Goal: Information Seeking & Learning: Compare options

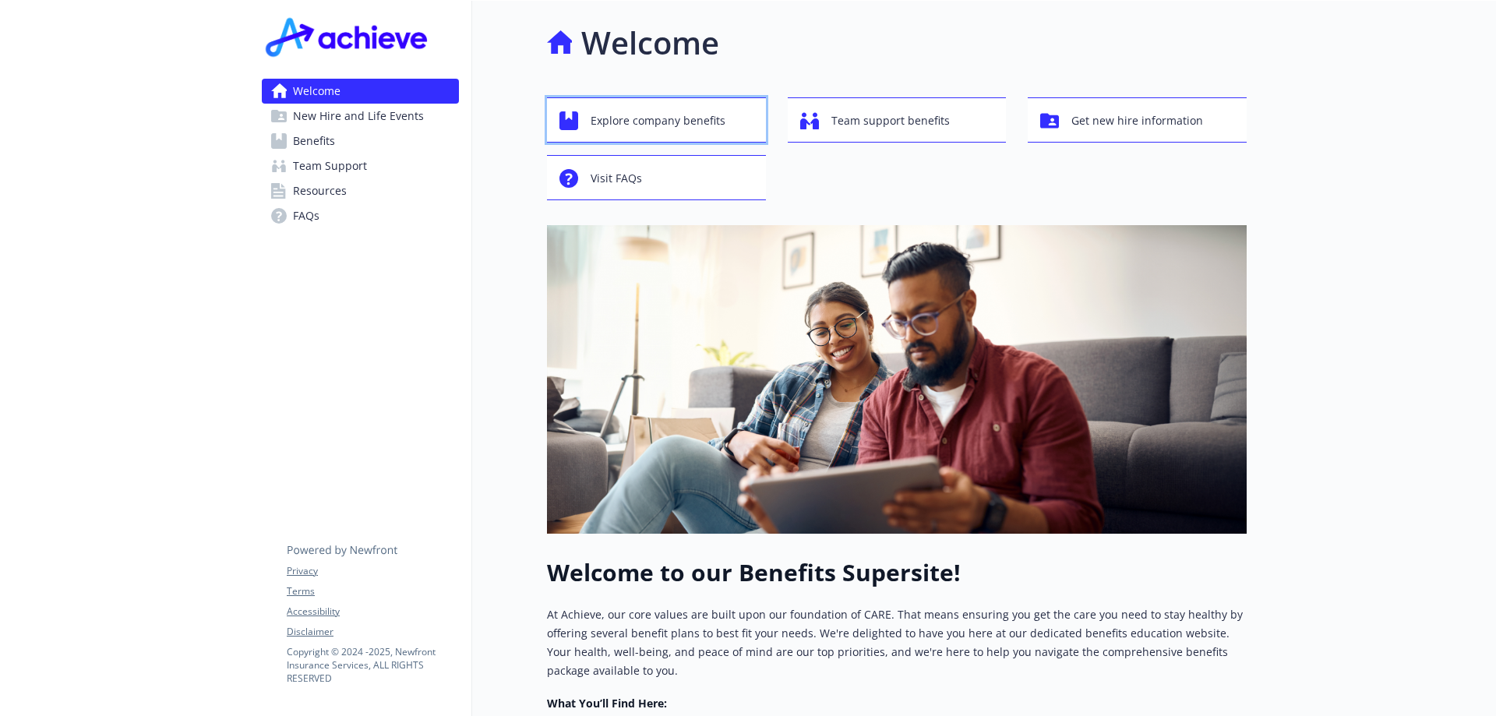
click at [694, 124] on span "Explore company benefits" at bounding box center [657, 121] width 135 height 30
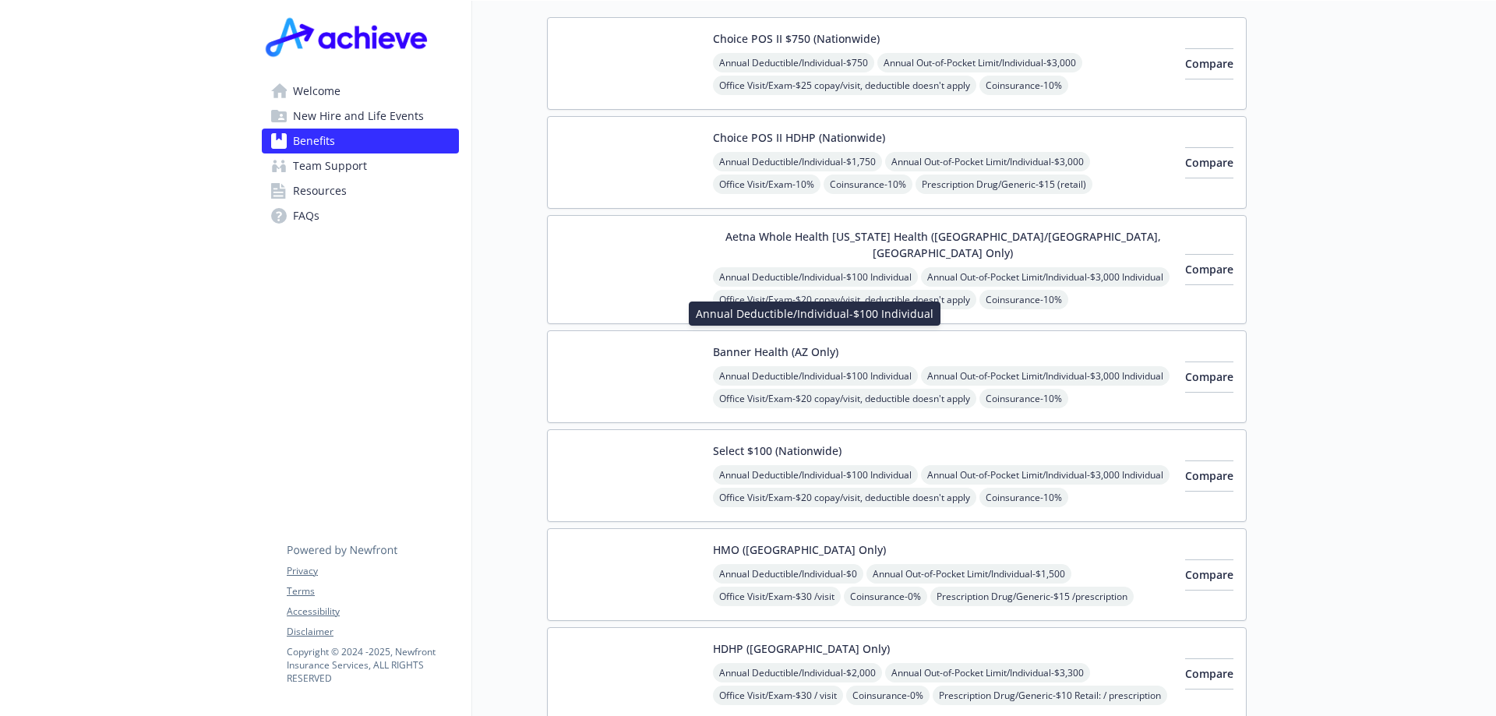
scroll to position [78, 0]
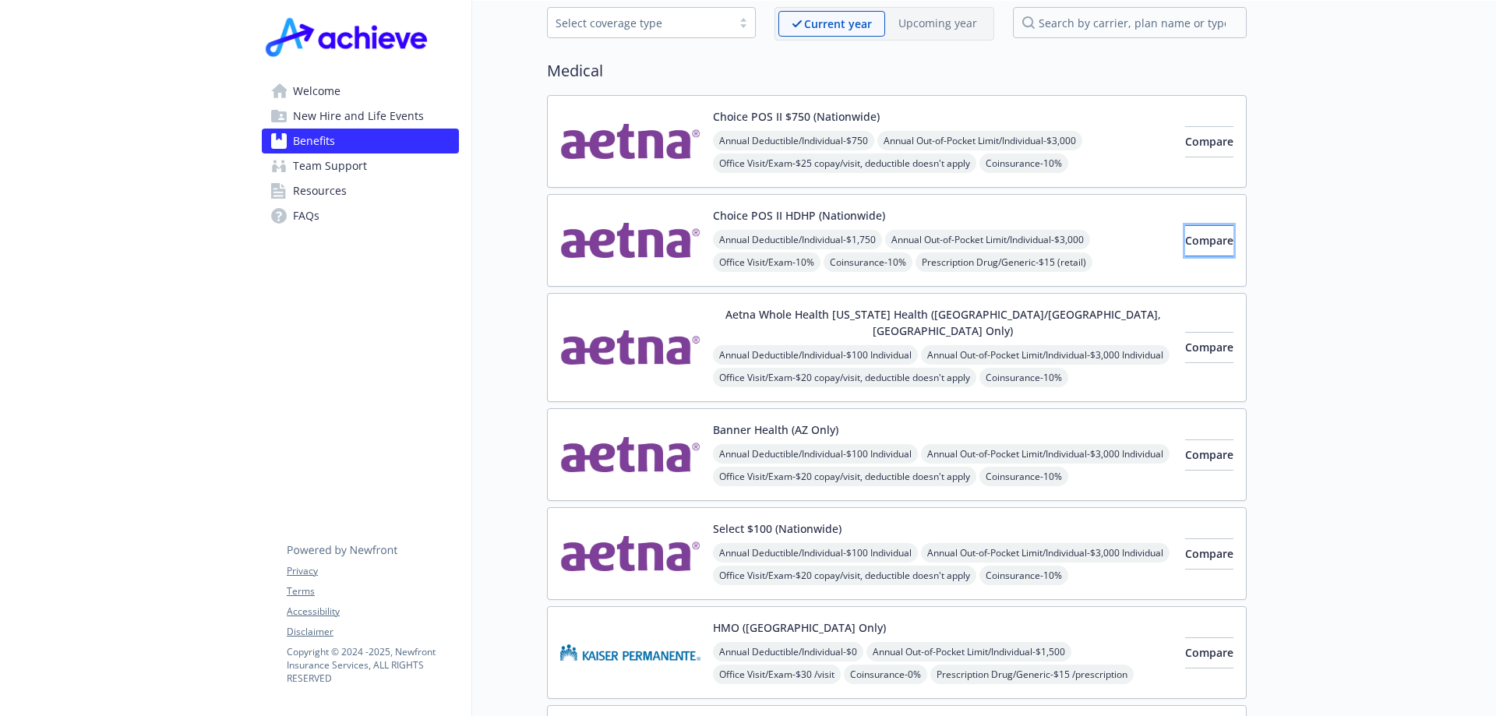
click at [1185, 245] on button "Compare" at bounding box center [1209, 240] width 48 height 31
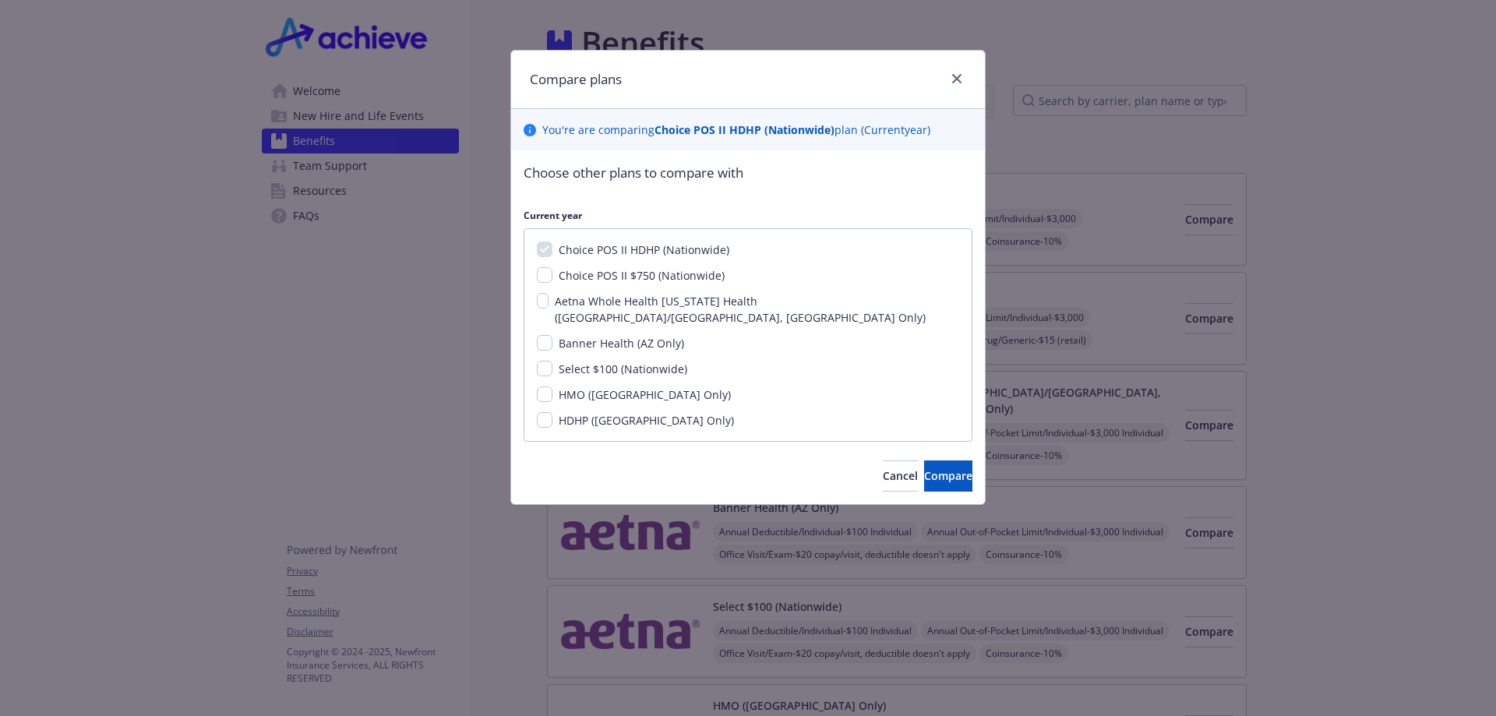
scroll to position [78, 0]
